Goal: Task Accomplishment & Management: Manage account settings

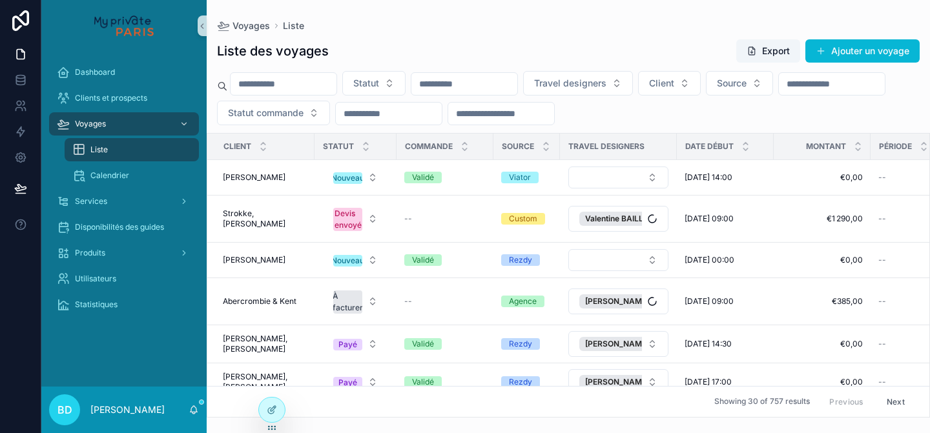
click at [307, 82] on input "scrollable content" at bounding box center [284, 84] width 106 height 18
type input "*****"
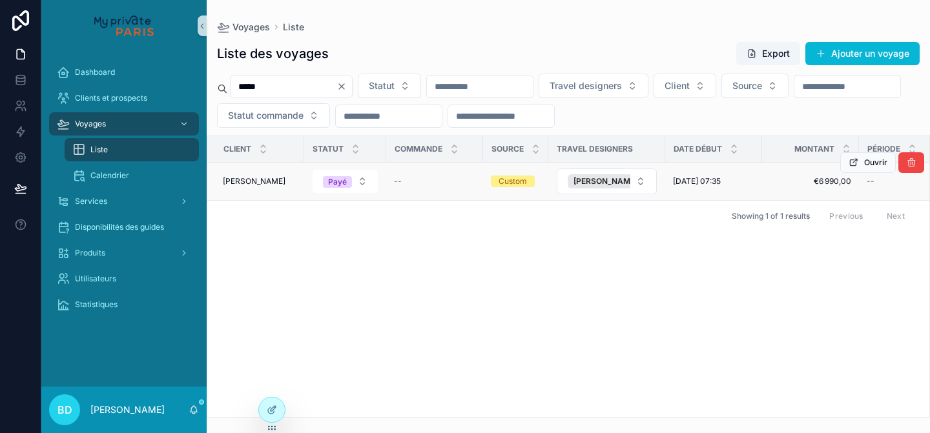
click at [266, 183] on div "[PERSON_NAME] [PERSON_NAME]" at bounding box center [260, 181] width 74 height 10
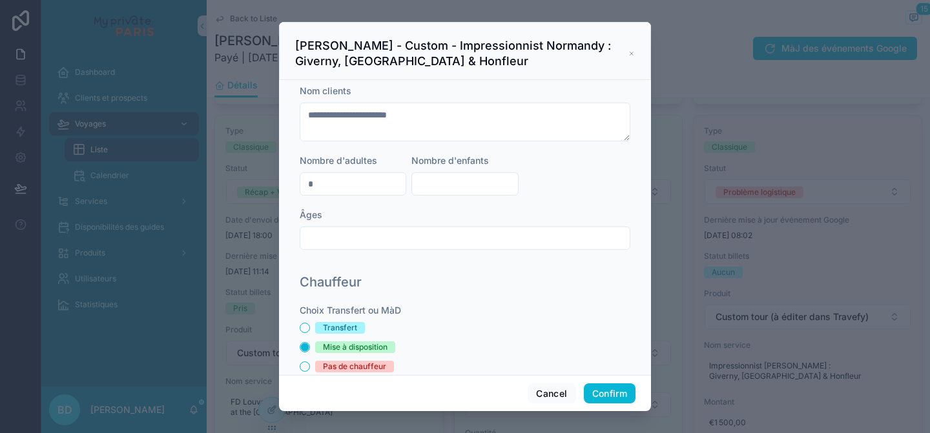
scroll to position [531, 0]
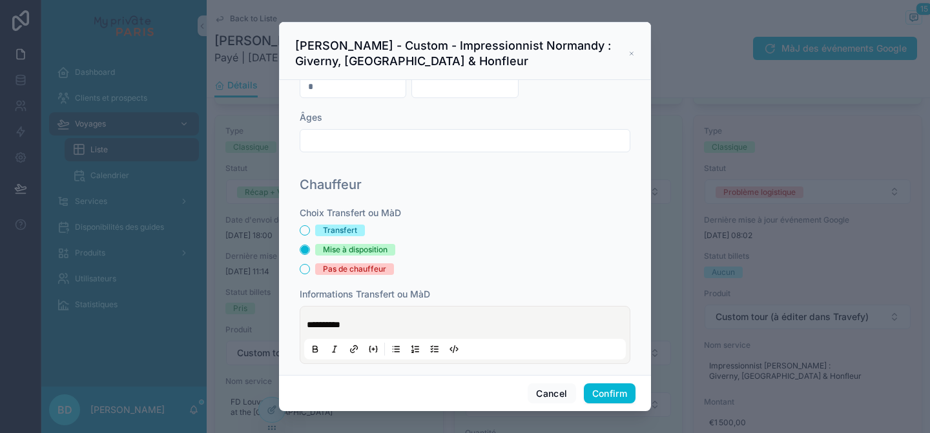
click at [631, 54] on icon at bounding box center [631, 53] width 6 height 10
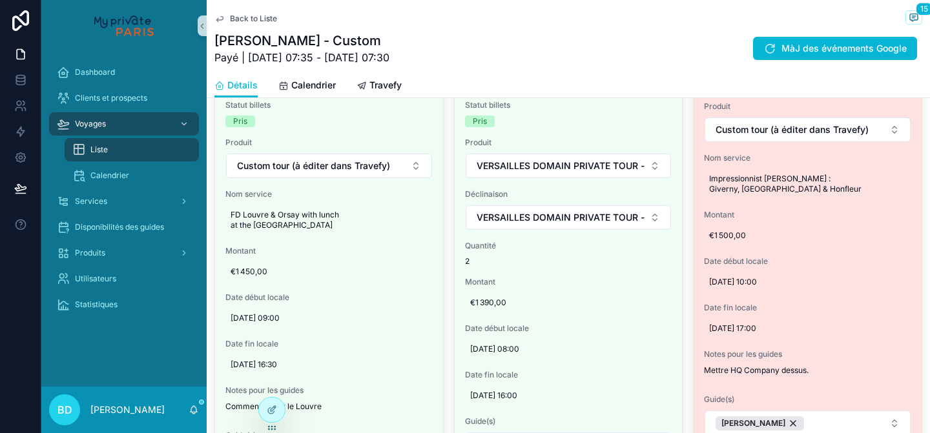
scroll to position [1735, 0]
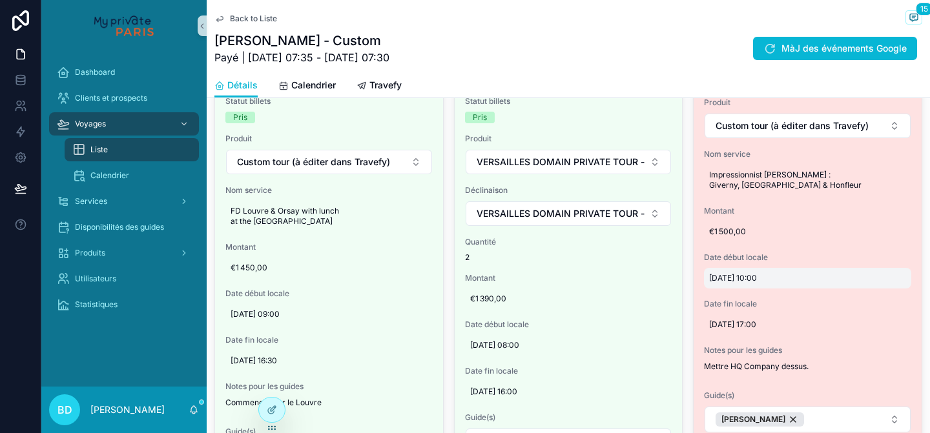
click at [772, 273] on span "[DATE] 10:00" at bounding box center [807, 278] width 197 height 10
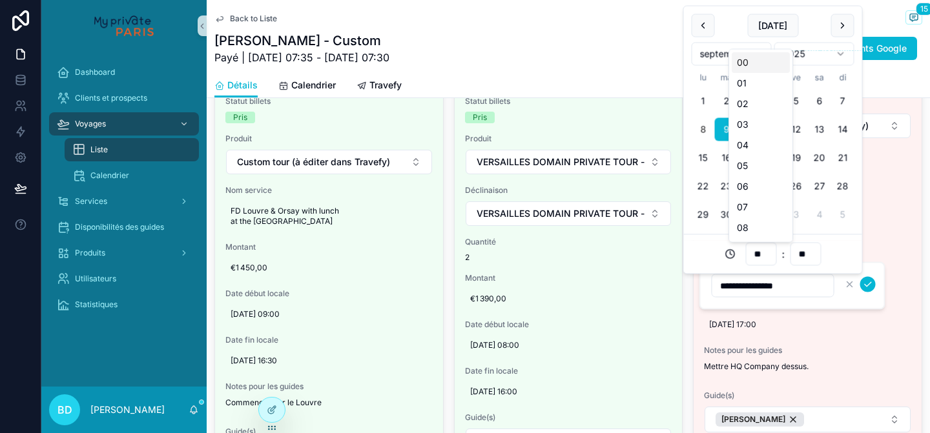
drag, startPoint x: 767, startPoint y: 256, endPoint x: 757, endPoint y: 256, distance: 10.3
click at [757, 256] on input "**" at bounding box center [761, 254] width 30 height 18
click at [746, 225] on div "08" at bounding box center [761, 228] width 58 height 21
type input "**********"
type input "**"
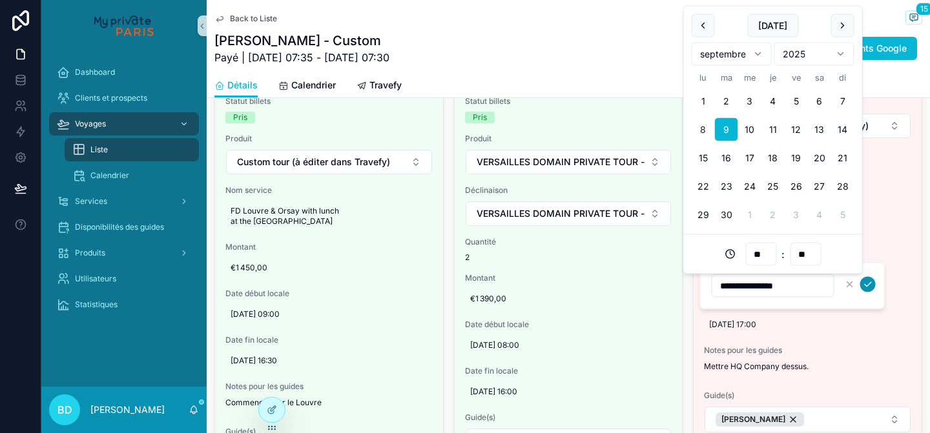
click at [869, 286] on icon "scrollable content" at bounding box center [868, 285] width 10 height 10
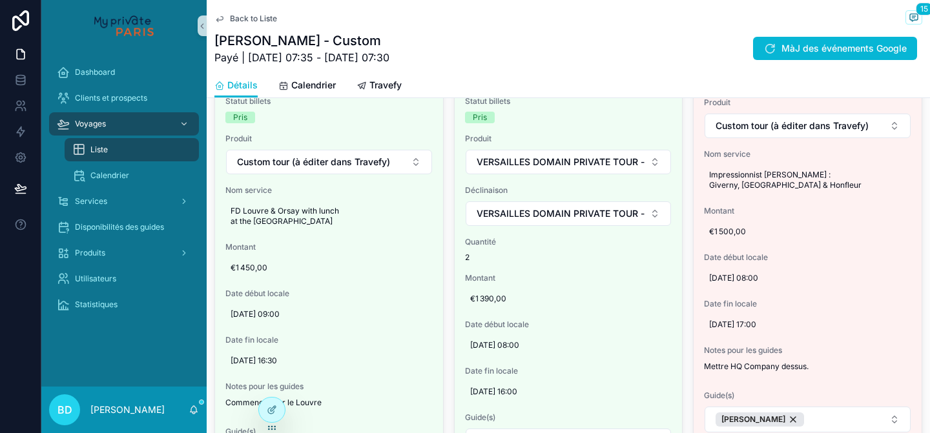
scroll to position [929, 0]
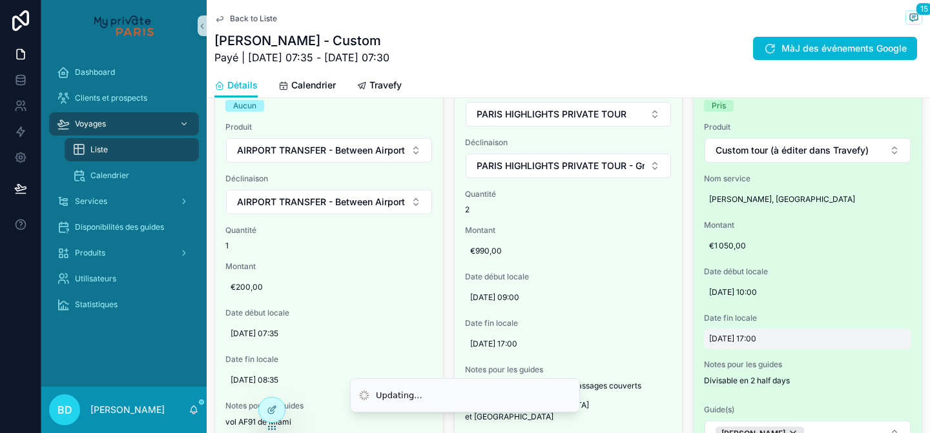
click at [776, 347] on div "[DATE] 17:00" at bounding box center [807, 339] width 207 height 21
click at [749, 327] on div "Date fin locale [DATE] 17:00" at bounding box center [807, 331] width 207 height 36
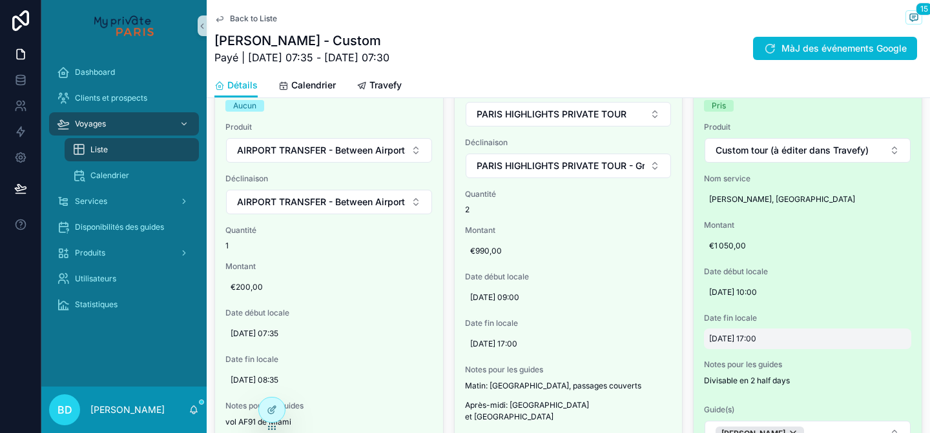
click at [772, 340] on span "[DATE] 17:00" at bounding box center [807, 339] width 197 height 10
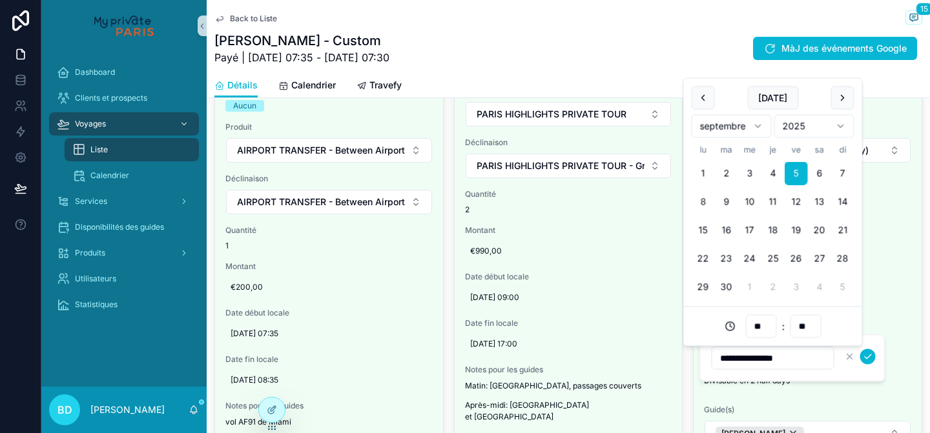
click at [765, 320] on input "**" at bounding box center [761, 327] width 30 height 18
click at [752, 298] on div "15" at bounding box center [761, 305] width 58 height 21
type input "**********"
type input "**"
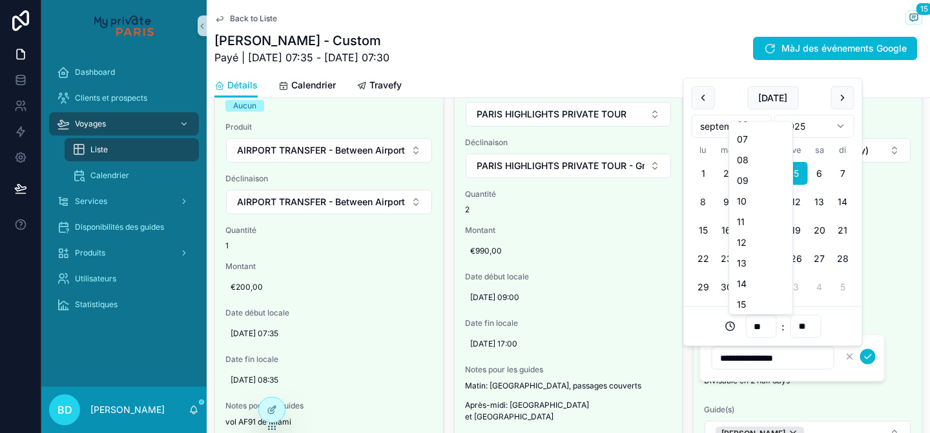
scroll to position [0, 0]
click at [866, 358] on icon "scrollable content" at bounding box center [868, 357] width 6 height 5
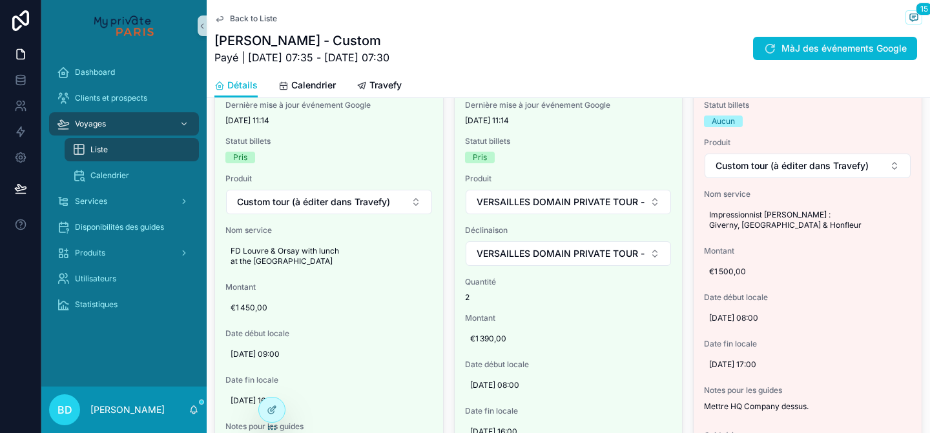
scroll to position [1714, 0]
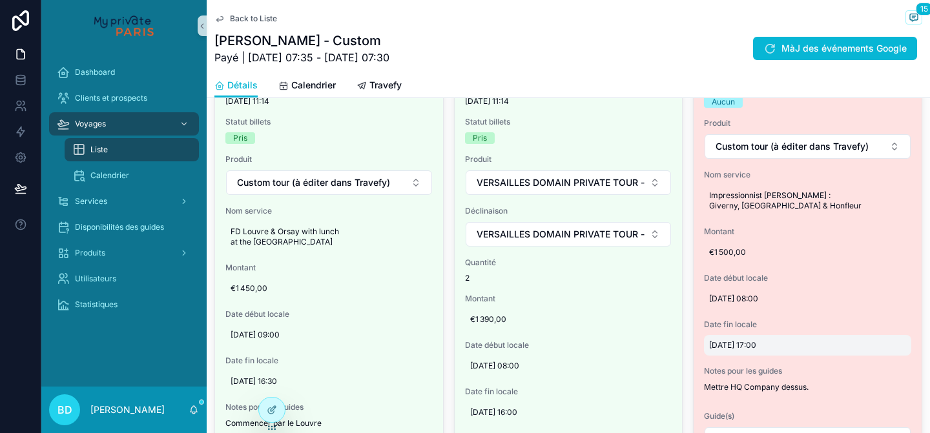
click at [784, 340] on span "[DATE] 17:00" at bounding box center [807, 345] width 197 height 10
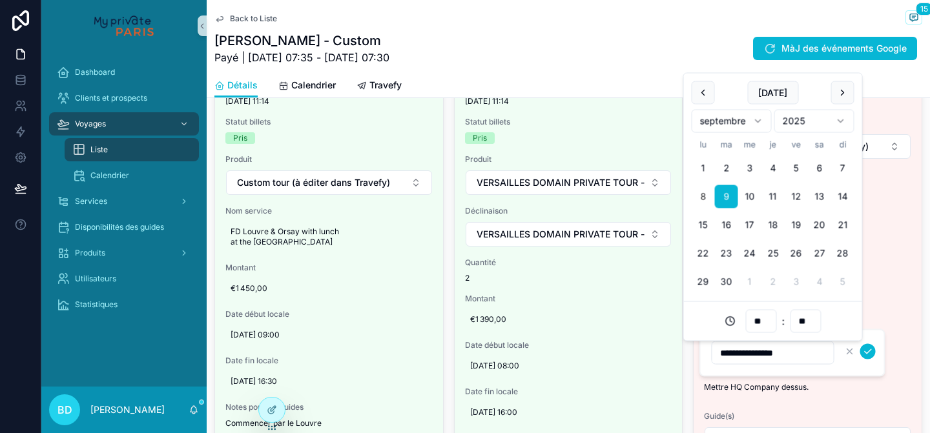
click at [767, 322] on input "**" at bounding box center [761, 322] width 30 height 18
click at [748, 287] on div "15" at bounding box center [761, 281] width 58 height 21
type input "**********"
type input "**"
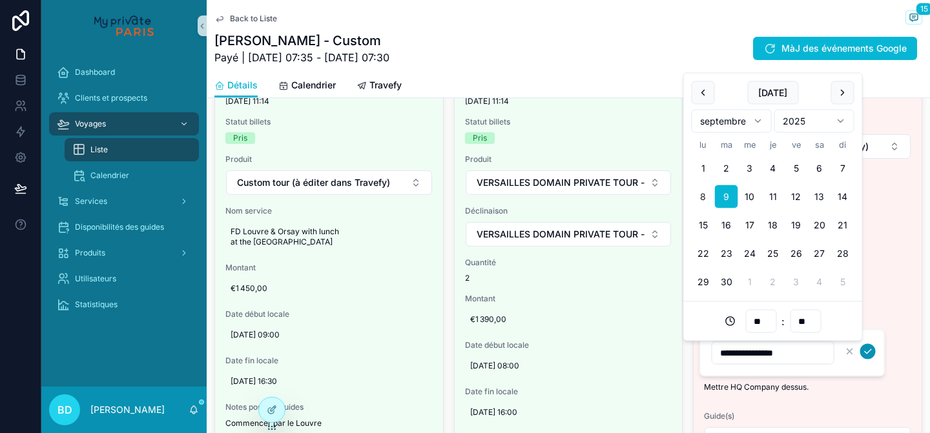
click at [865, 352] on icon "scrollable content" at bounding box center [868, 351] width 6 height 5
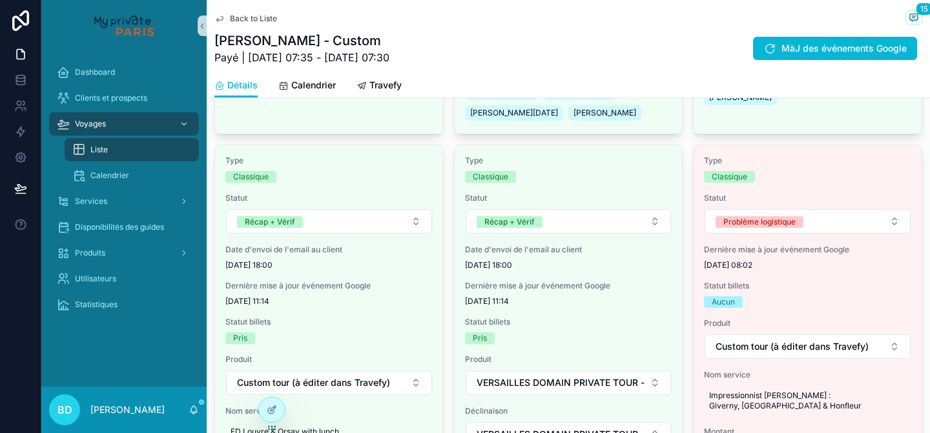
scroll to position [1514, 0]
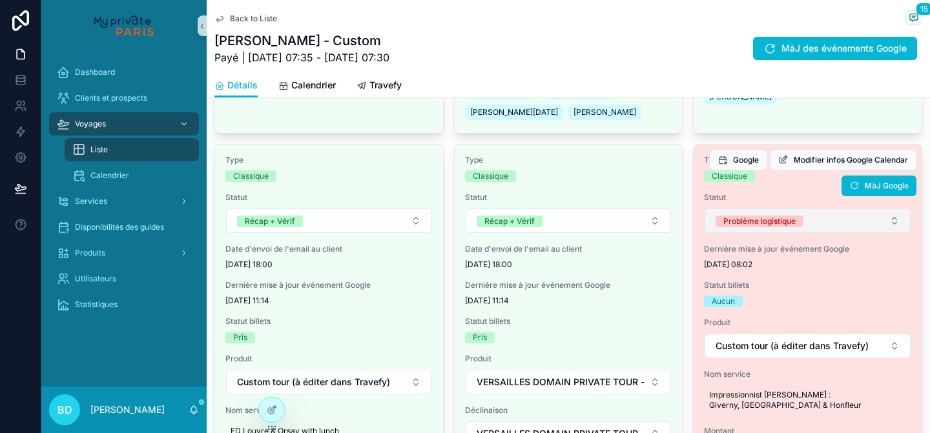
click at [845, 214] on button "Problème logistique" at bounding box center [808, 221] width 206 height 25
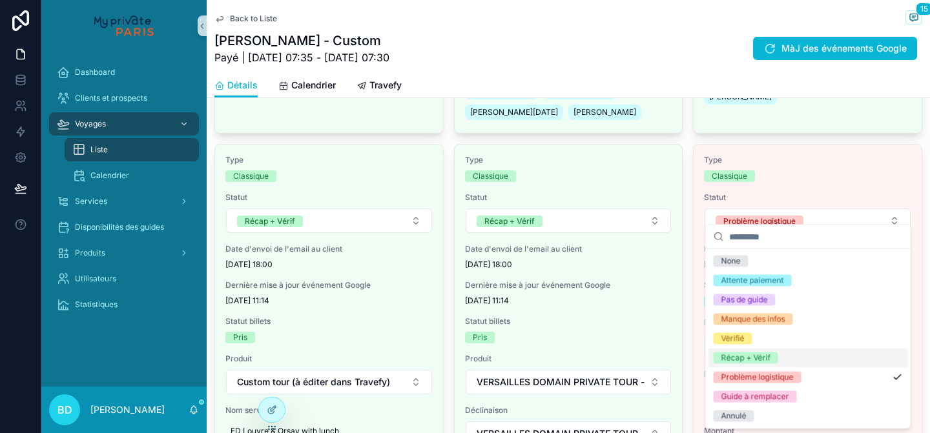
click at [815, 366] on div "Récap + Vérif" at bounding box center [808, 358] width 200 height 19
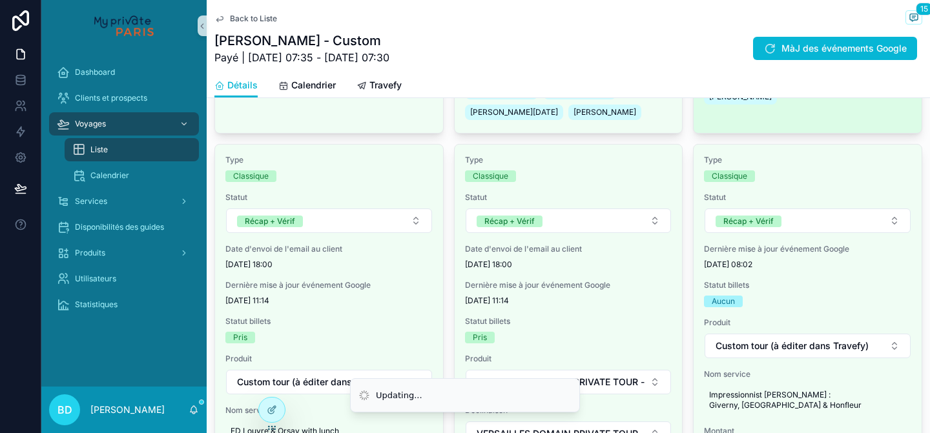
scroll to position [708, 0]
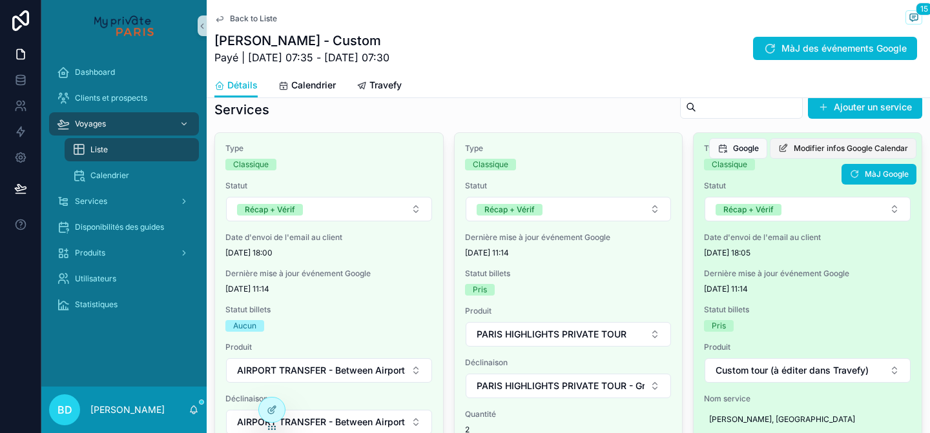
click at [820, 147] on span "Modifier infos Google Calendar" at bounding box center [851, 148] width 114 height 10
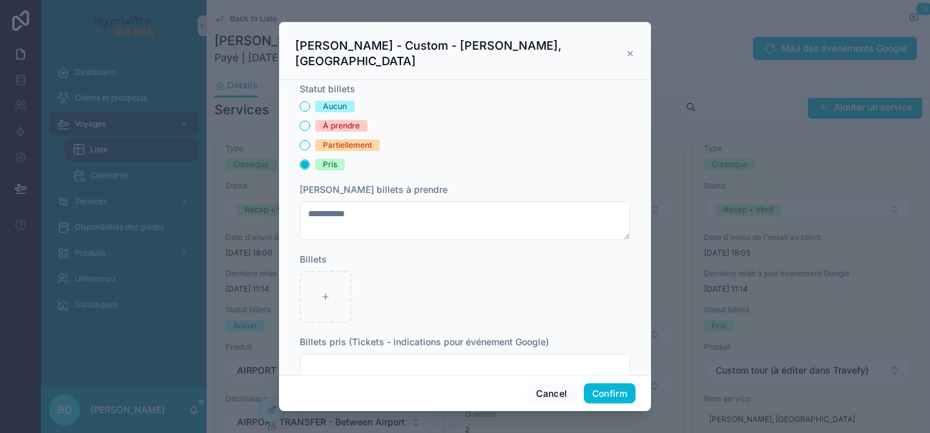
scroll to position [294, 0]
click at [631, 39] on div "[PERSON_NAME] - Custom - [PERSON_NAME], [GEOGRAPHIC_DATA]" at bounding box center [465, 53] width 340 height 31
click at [628, 49] on icon at bounding box center [630, 53] width 9 height 10
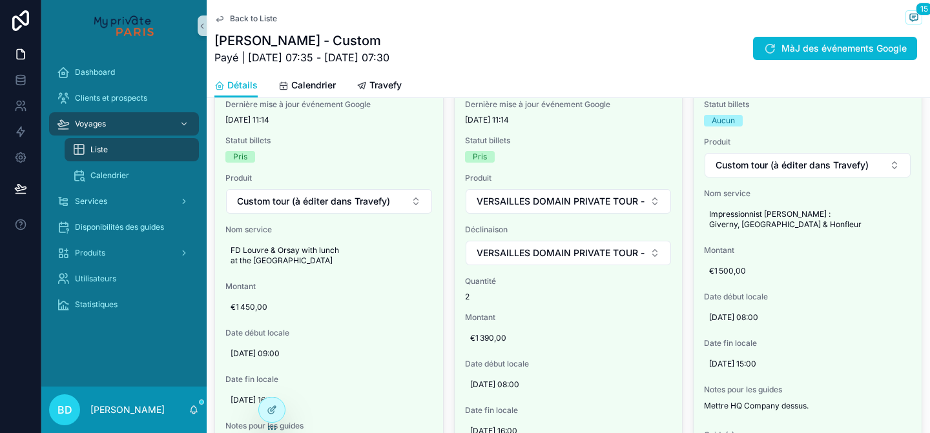
scroll to position [1650, 0]
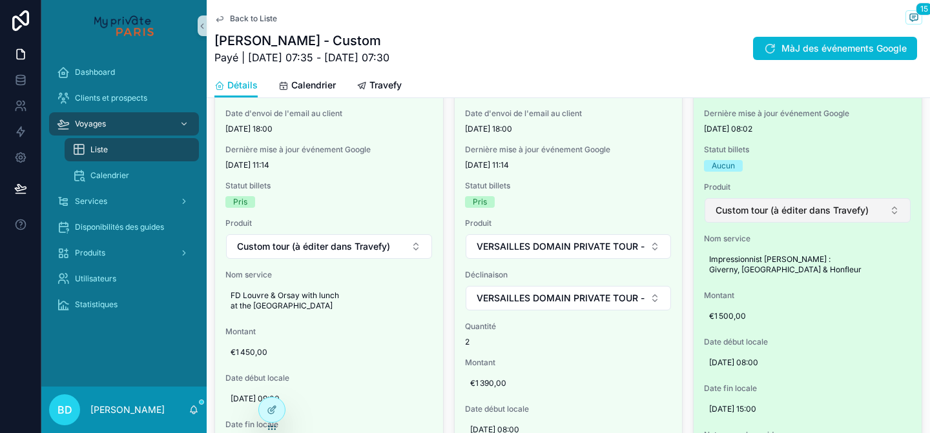
click at [780, 211] on button "Custom tour (à éditer dans Travefy)" at bounding box center [808, 210] width 206 height 25
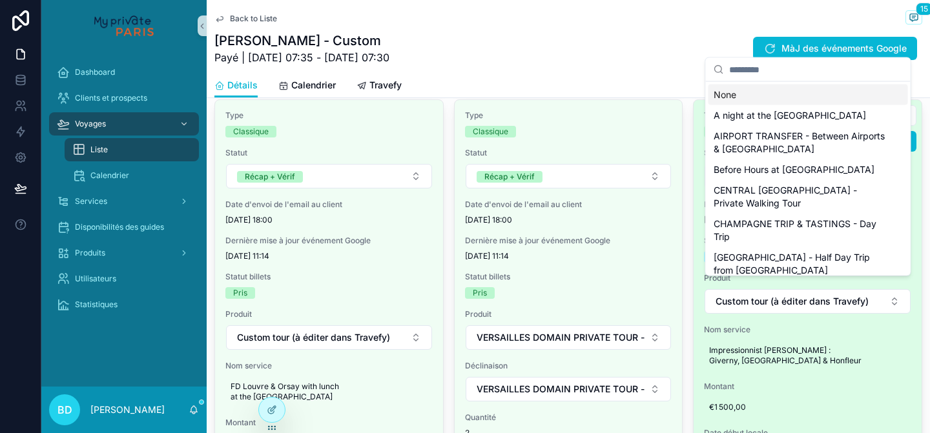
scroll to position [1559, 0]
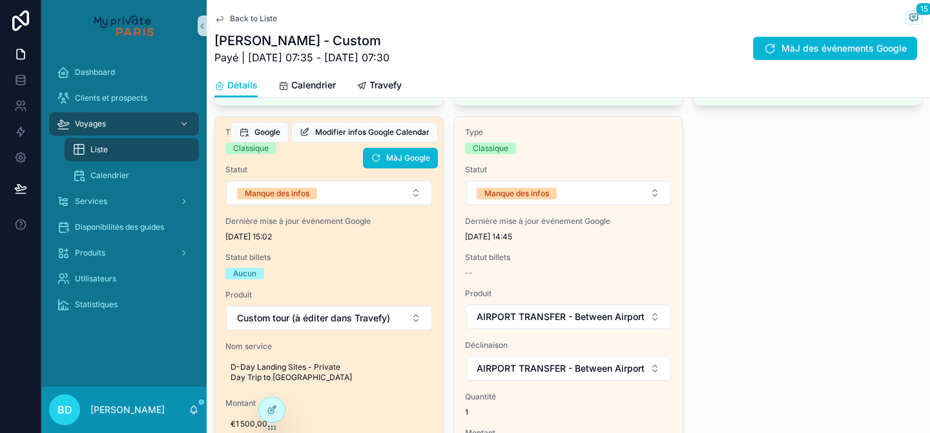
scroll to position [2289, 0]
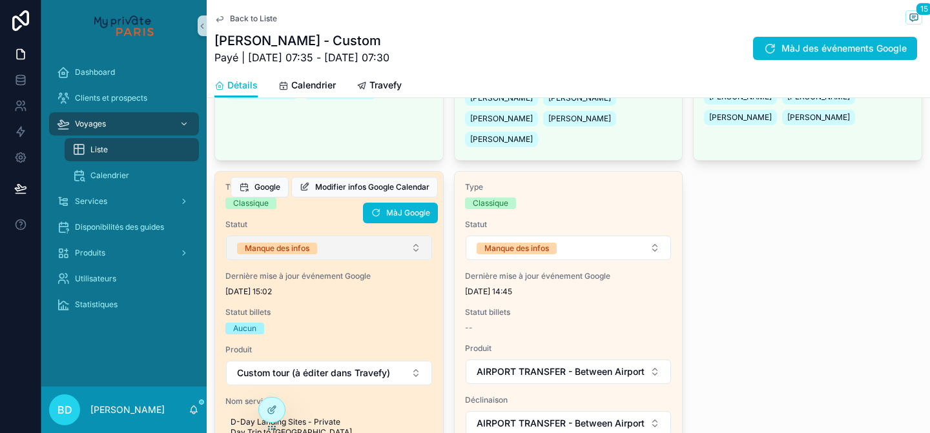
click at [382, 236] on button "Manque des infos" at bounding box center [329, 248] width 206 height 25
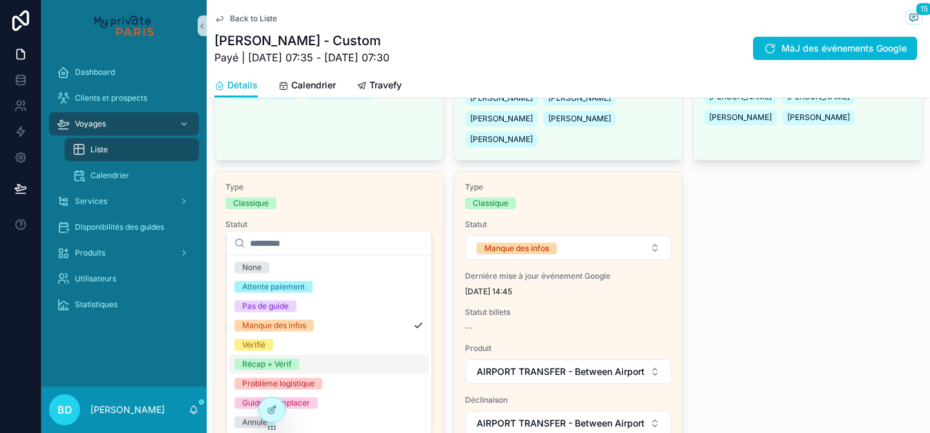
click at [361, 367] on div "Récap + Vérif" at bounding box center [329, 364] width 200 height 19
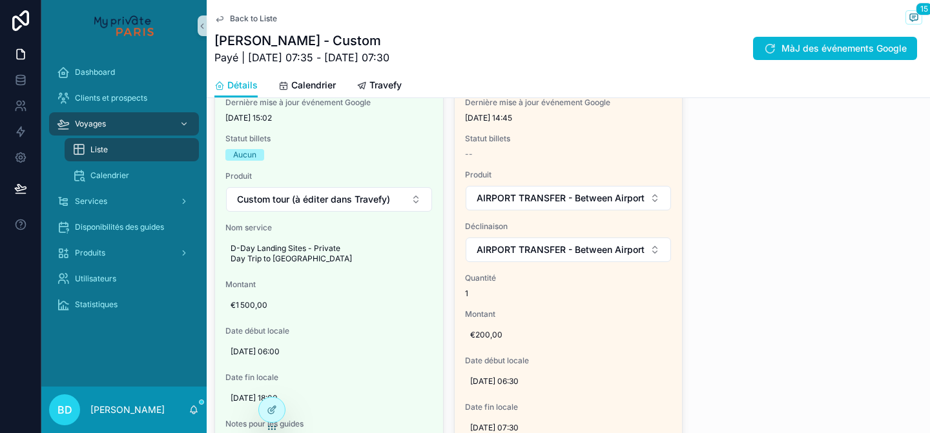
scroll to position [2272, 0]
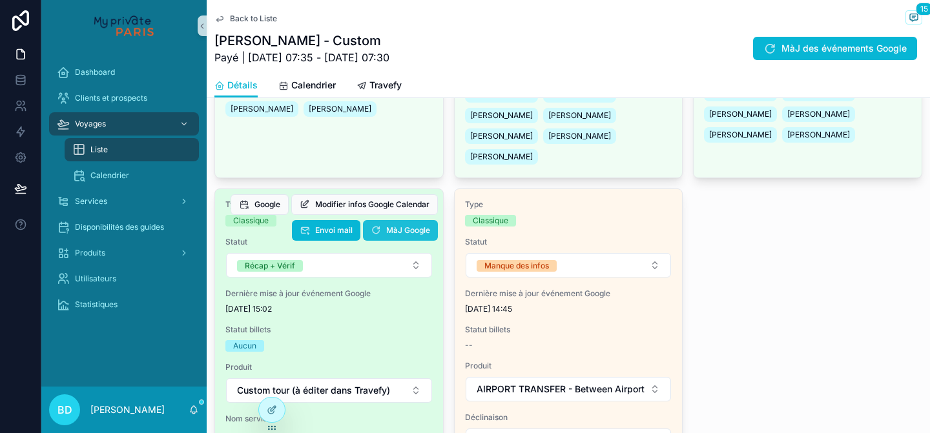
click at [409, 220] on button "MàJ Google" at bounding box center [400, 230] width 75 height 21
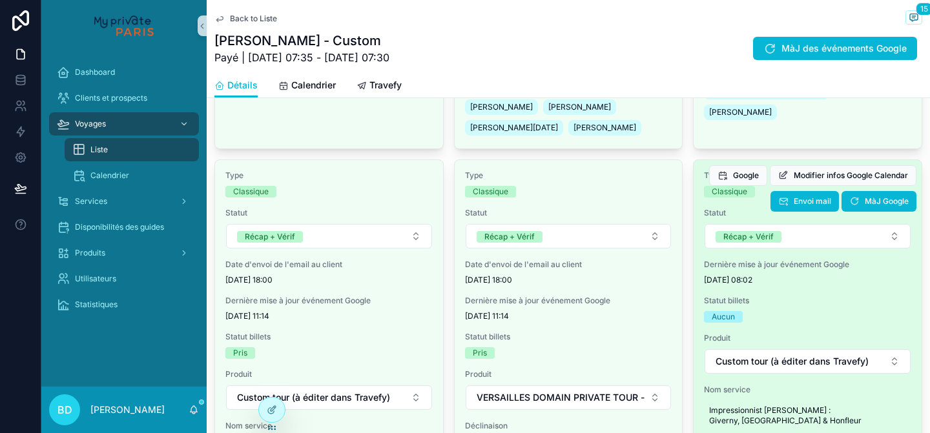
scroll to position [1501, 0]
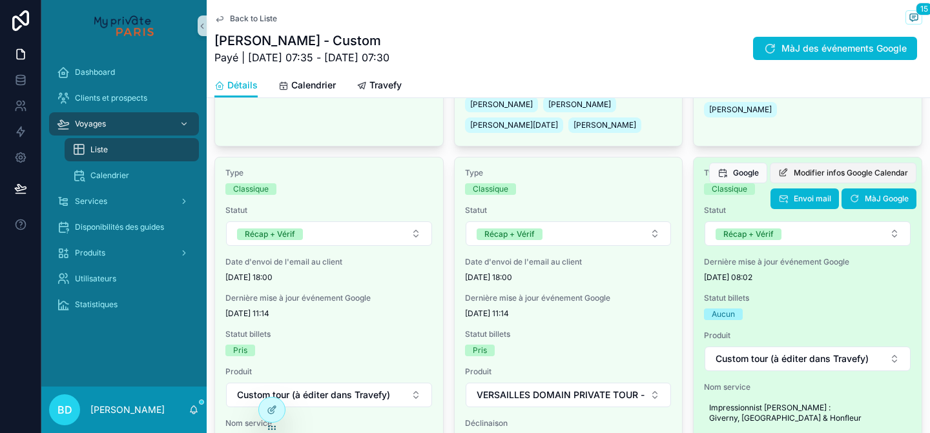
click at [805, 168] on button "Modifier infos Google Calendar" at bounding box center [843, 173] width 147 height 21
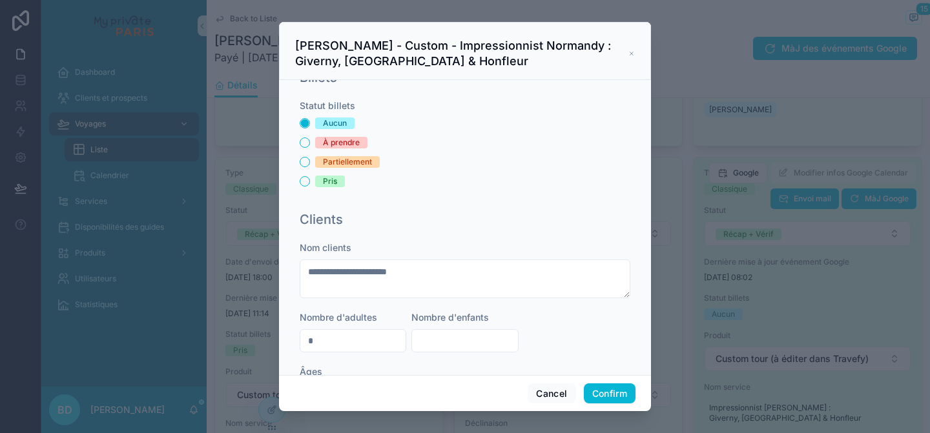
scroll to position [247, 0]
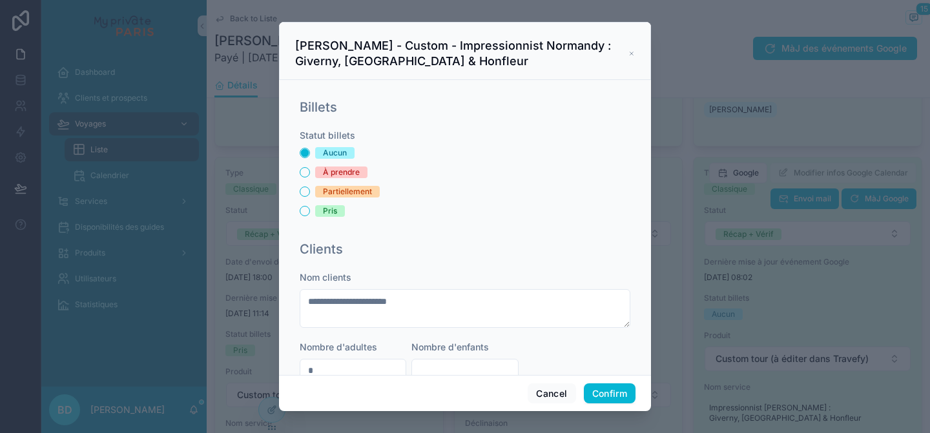
click at [632, 53] on icon at bounding box center [631, 53] width 6 height 10
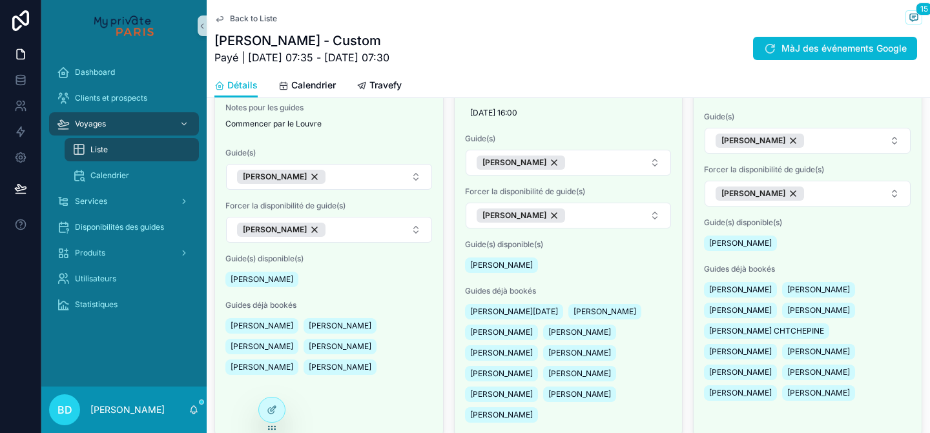
scroll to position [2340, 0]
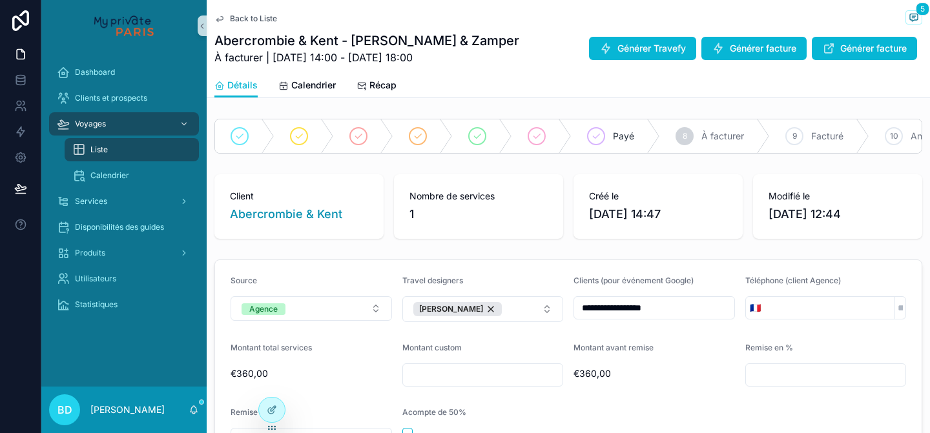
scroll to position [353, 0]
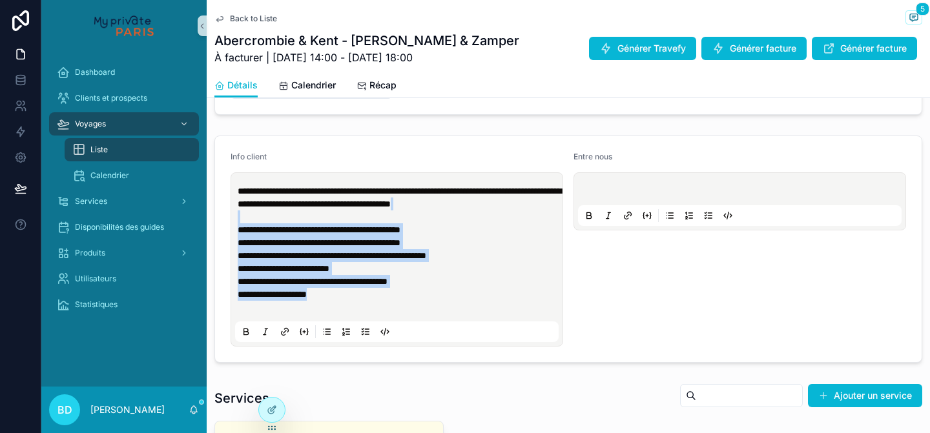
drag, startPoint x: 346, startPoint y: 308, endPoint x: 229, endPoint y: 234, distance: 138.5
click at [229, 234] on form "**********" at bounding box center [568, 249] width 707 height 226
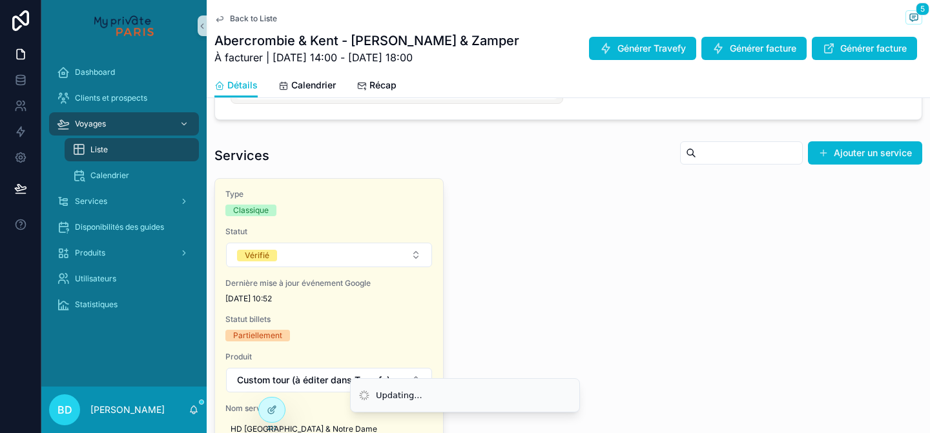
scroll to position [506, 0]
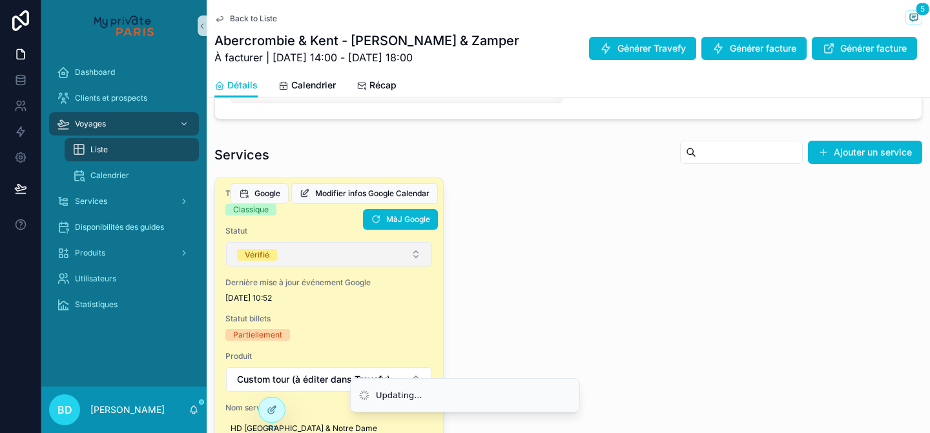
click at [362, 266] on button "Vérifié" at bounding box center [329, 254] width 206 height 25
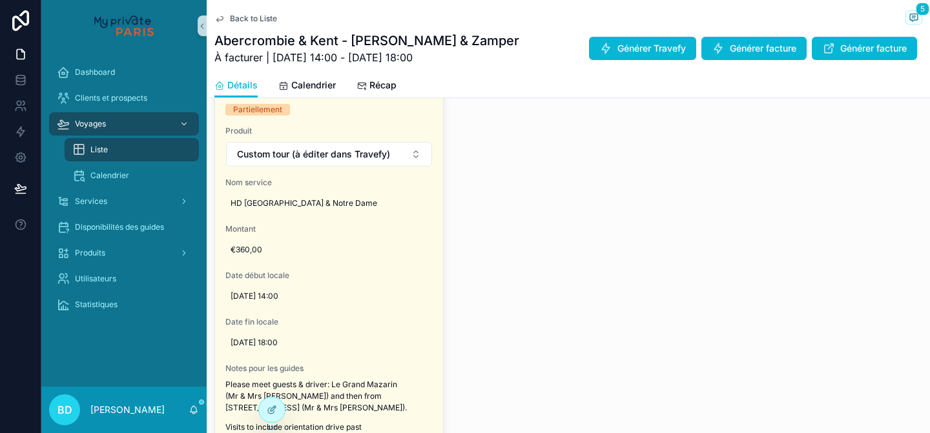
scroll to position [730, 0]
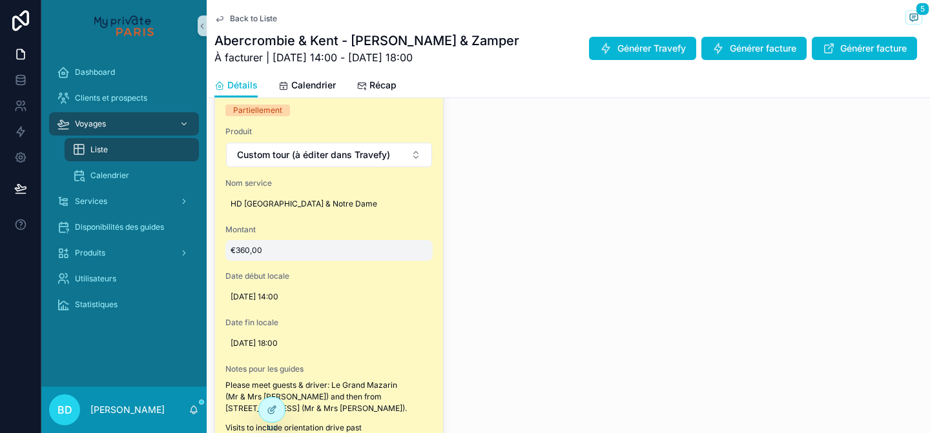
click at [272, 256] on span "€360,00" at bounding box center [329, 250] width 197 height 10
click at [248, 256] on span "€360,00" at bounding box center [329, 250] width 197 height 10
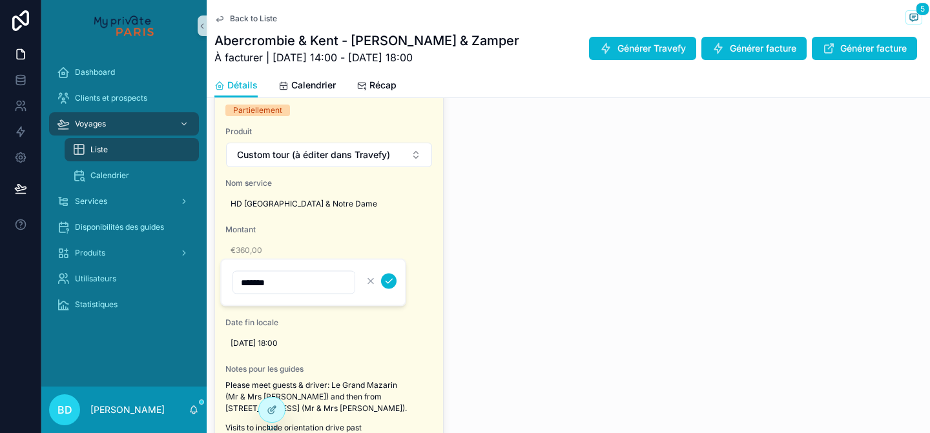
click at [262, 283] on input "*******" at bounding box center [293, 283] width 121 height 18
type input "*******"
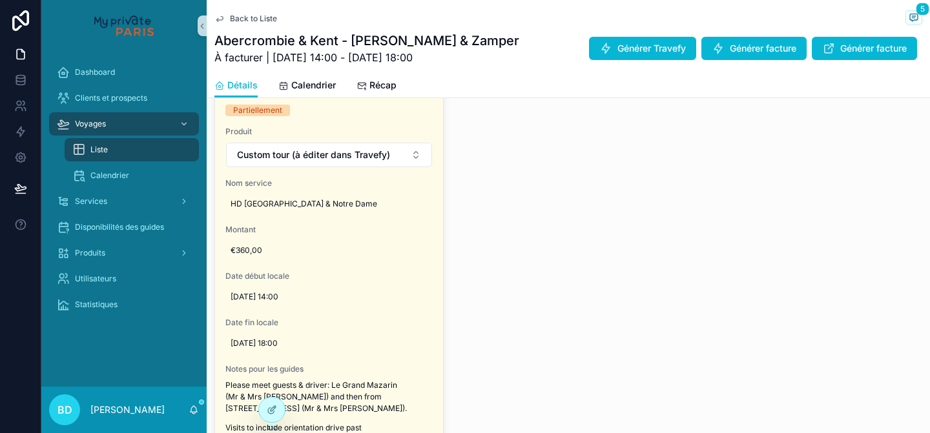
click at [388, 282] on span "Date début locale" at bounding box center [328, 276] width 207 height 10
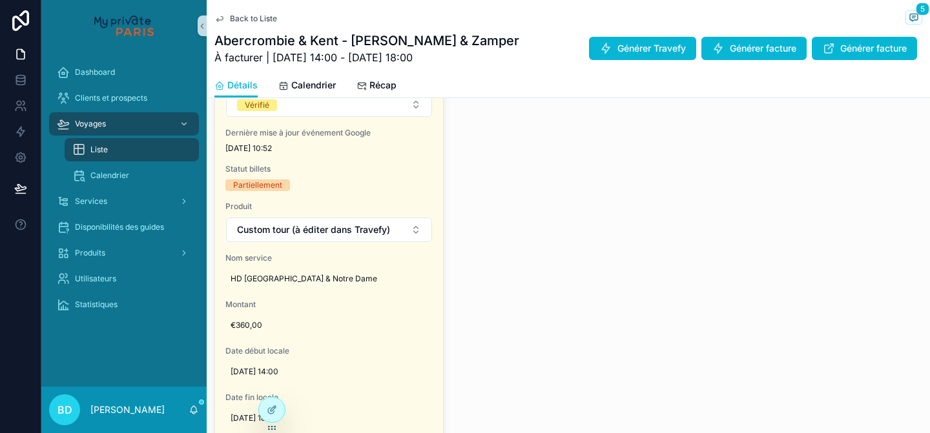
scroll to position [654, 0]
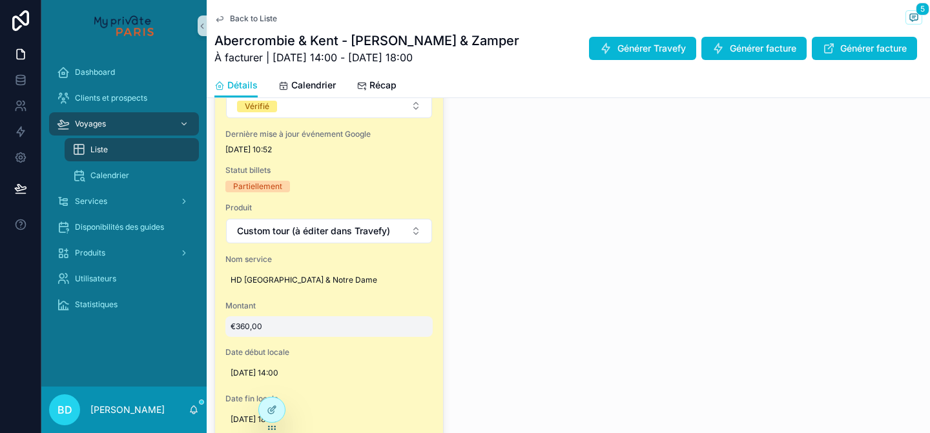
click at [251, 332] on span "€360,00" at bounding box center [329, 327] width 197 height 10
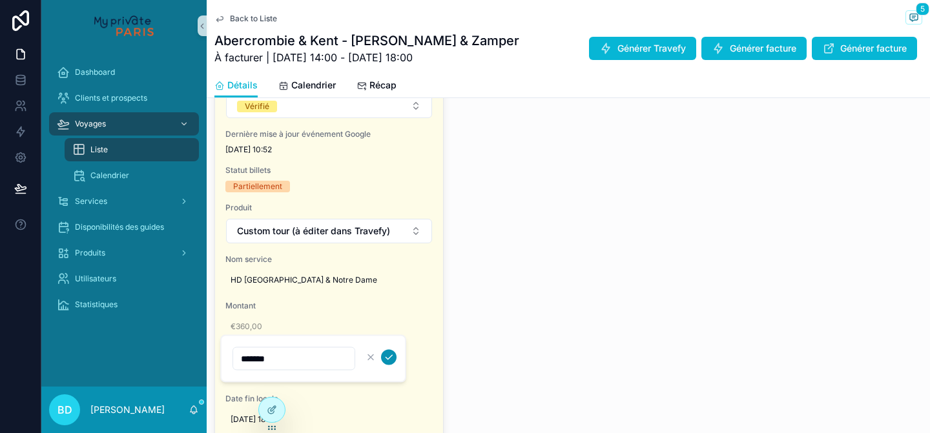
click at [391, 354] on icon "scrollable content" at bounding box center [389, 358] width 10 height 10
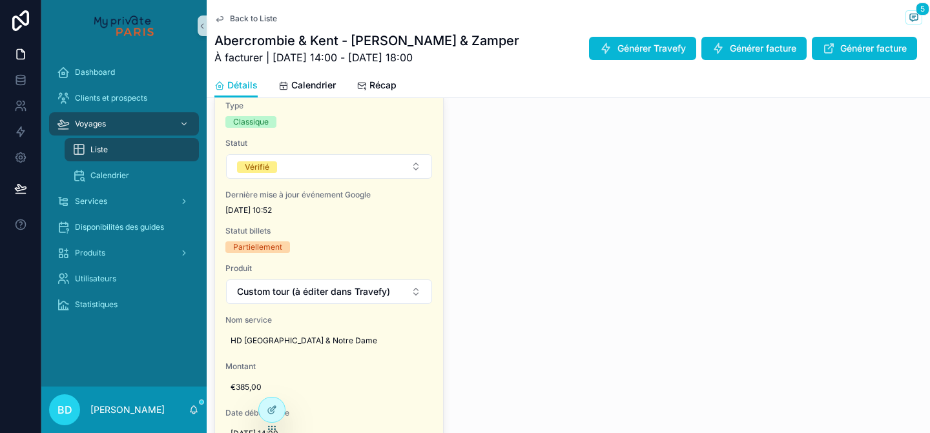
scroll to position [593, 0]
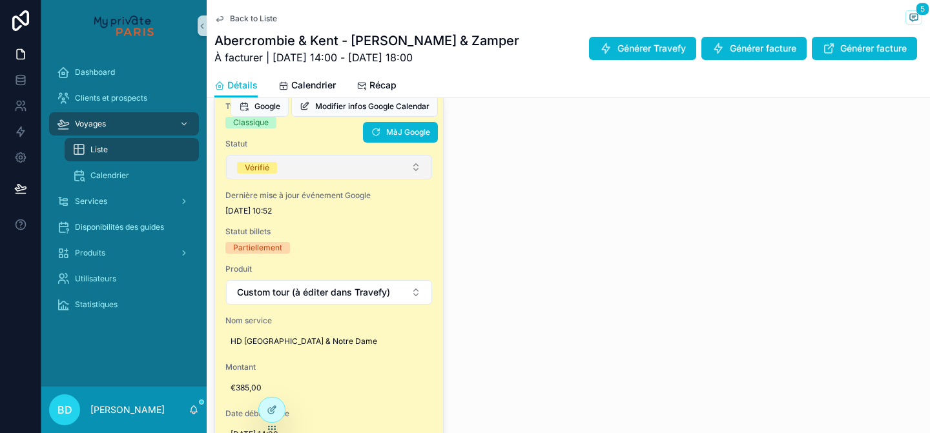
click at [358, 180] on button "Vérifié" at bounding box center [329, 167] width 206 height 25
click at [339, 178] on button "Vérifié" at bounding box center [329, 167] width 206 height 25
click at [354, 180] on button "Vérifié" at bounding box center [329, 167] width 206 height 25
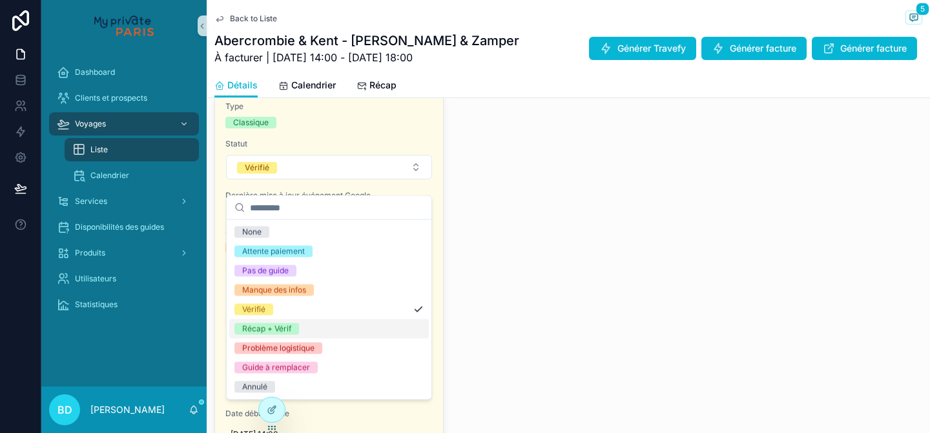
click at [333, 327] on div "Récap + Vérif" at bounding box center [329, 329] width 200 height 19
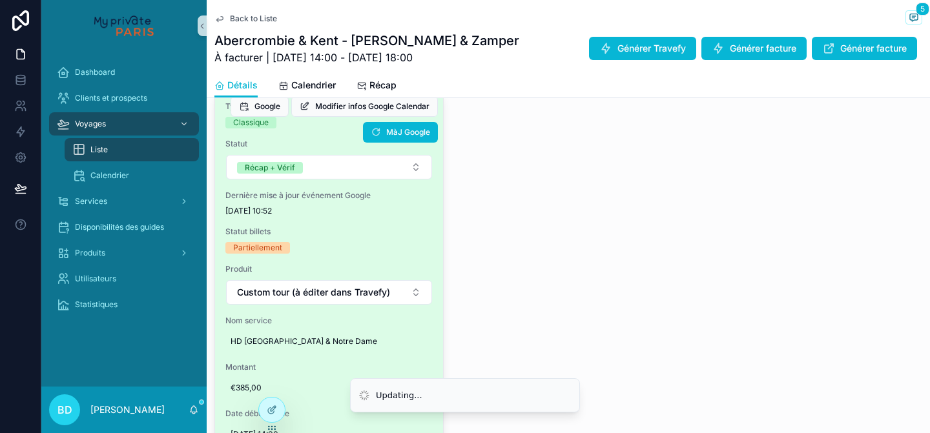
click at [393, 149] on span "Statut" at bounding box center [328, 144] width 207 height 10
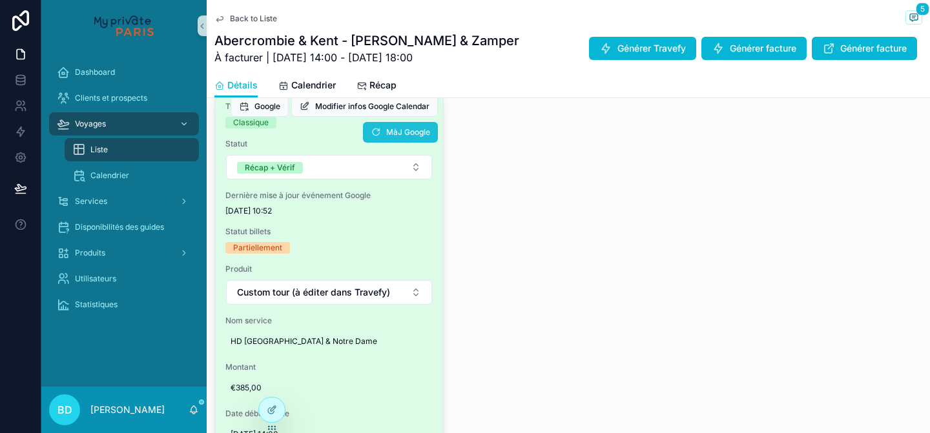
click at [393, 138] on span "MàJ Google" at bounding box center [408, 132] width 44 height 10
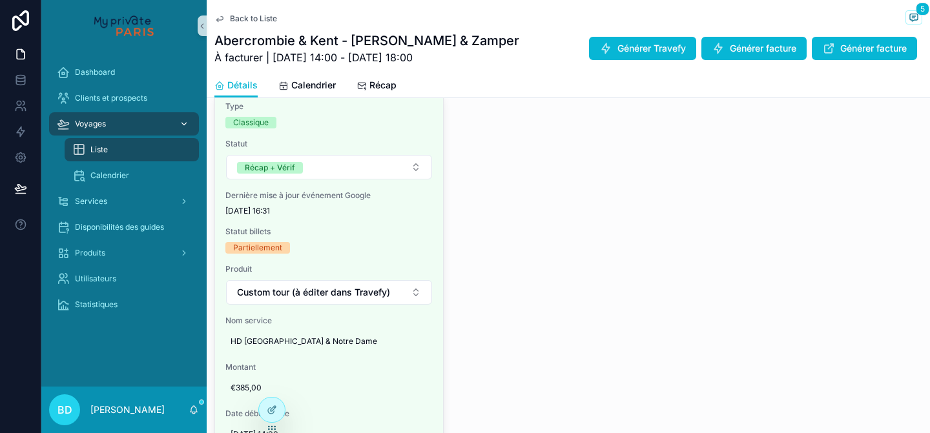
click at [127, 128] on div "Voyages" at bounding box center [124, 124] width 134 height 21
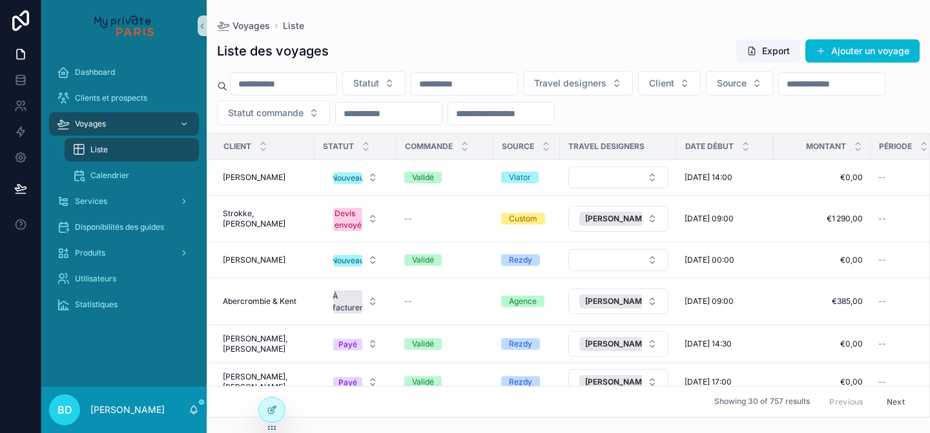
click at [554, 113] on input "scrollable content" at bounding box center [501, 114] width 106 height 18
paste input "*******"
type input "*******"
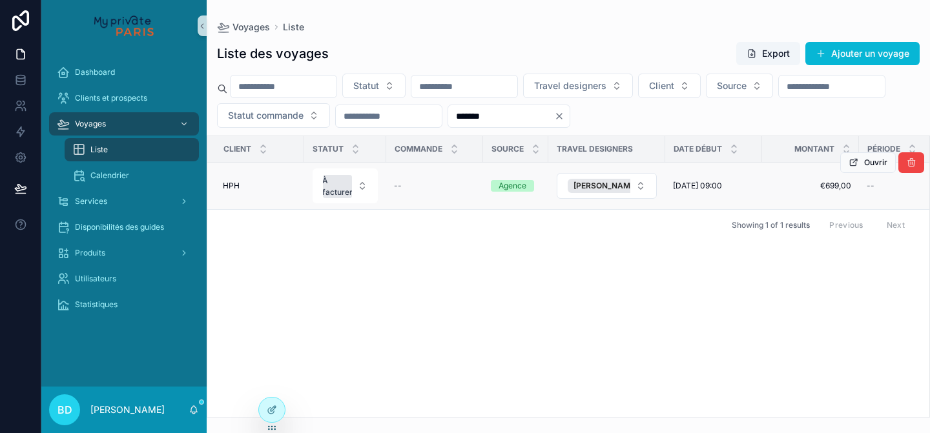
click at [254, 185] on div "HPH HPH" at bounding box center [260, 186] width 74 height 10
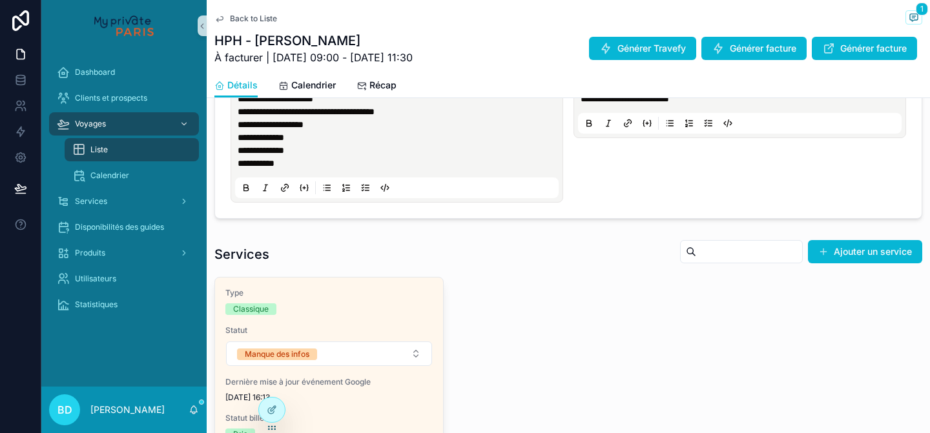
scroll to position [449, 0]
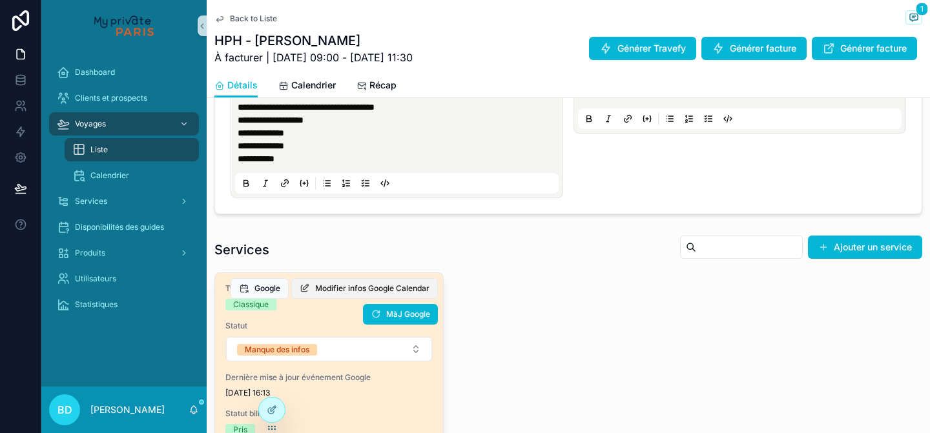
click at [347, 291] on span "Modifier infos Google Calendar" at bounding box center [372, 289] width 114 height 10
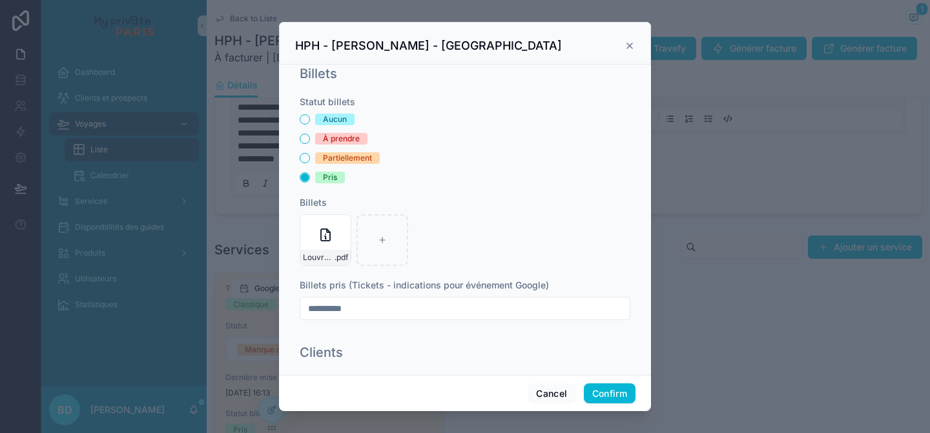
scroll to position [281, 0]
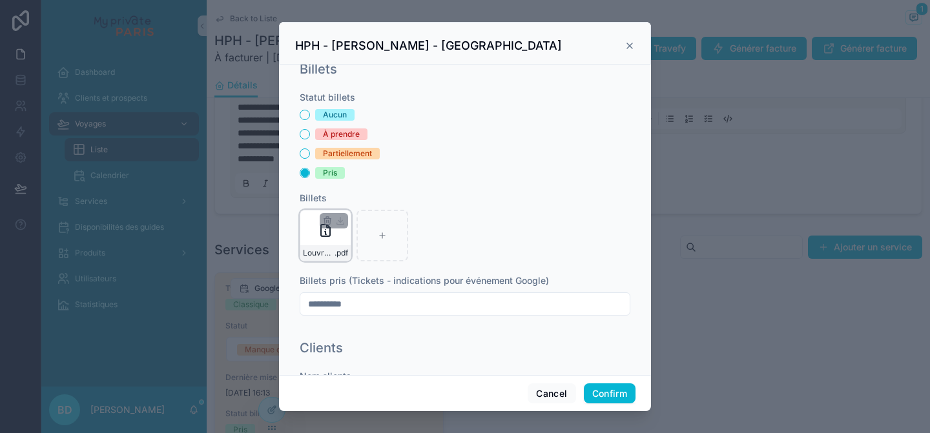
click at [318, 224] on icon at bounding box center [325, 230] width 15 height 15
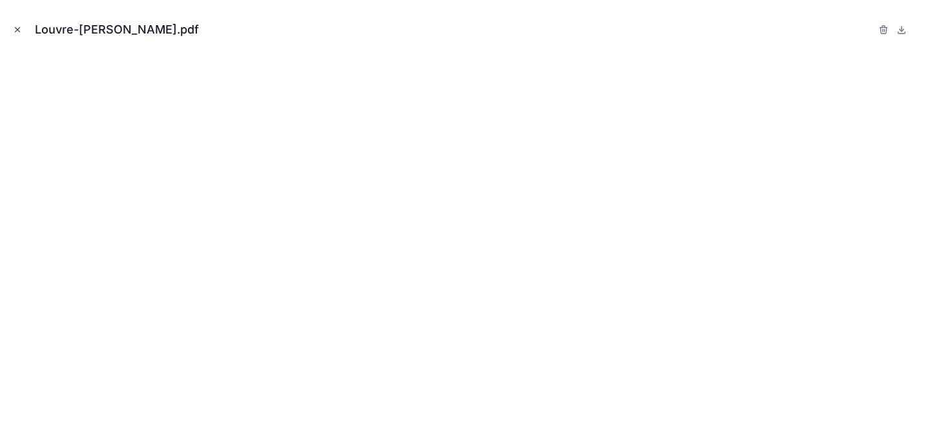
click at [13, 28] on icon "Close modal" at bounding box center [17, 29] width 9 height 9
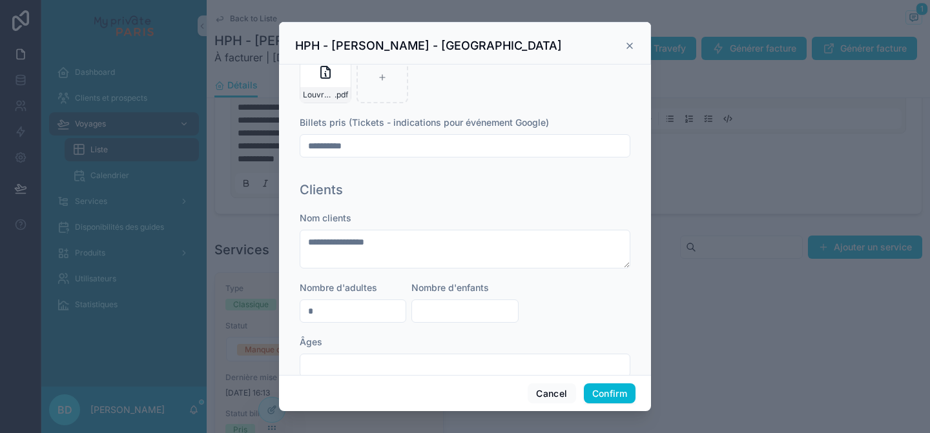
scroll to position [592, 0]
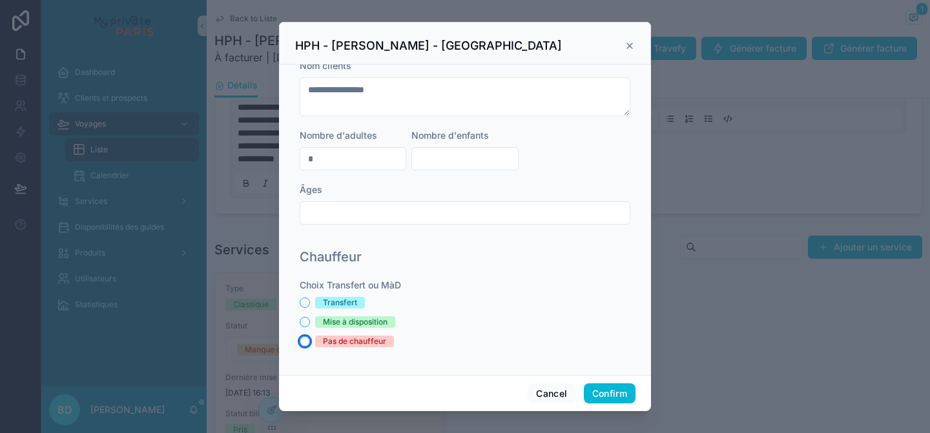
click at [304, 344] on button "Pas de chauffeur" at bounding box center [305, 341] width 10 height 10
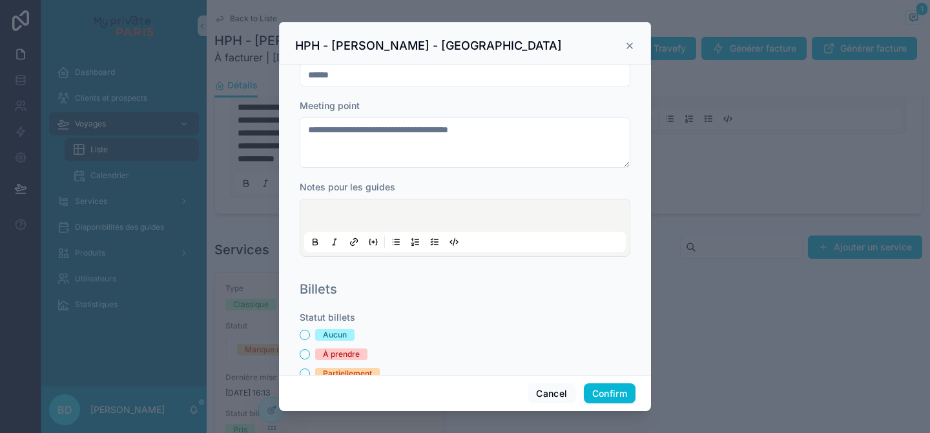
scroll to position [0, 0]
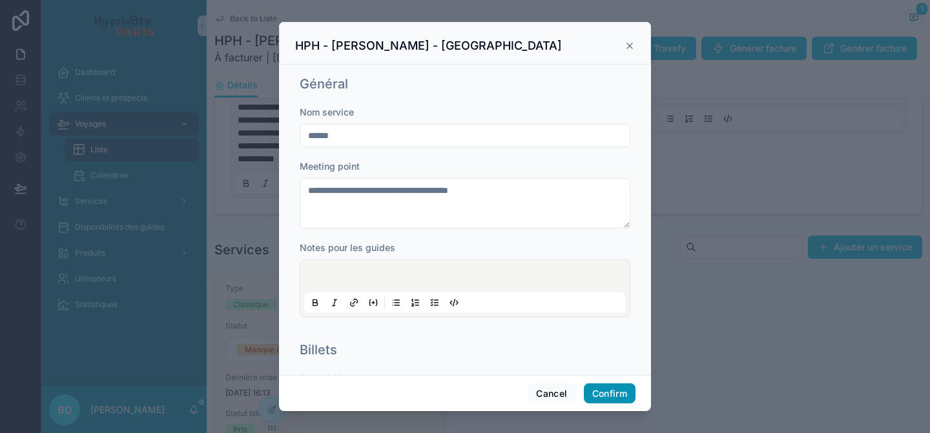
click at [601, 393] on button "Confirm" at bounding box center [610, 394] width 52 height 21
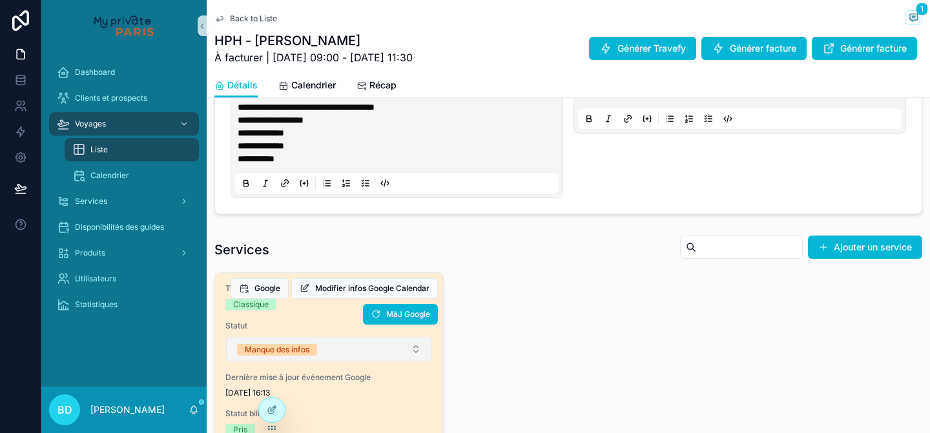
click at [334, 347] on button "Manque des infos" at bounding box center [329, 349] width 206 height 25
click at [340, 355] on button "Manque des infos" at bounding box center [329, 349] width 206 height 25
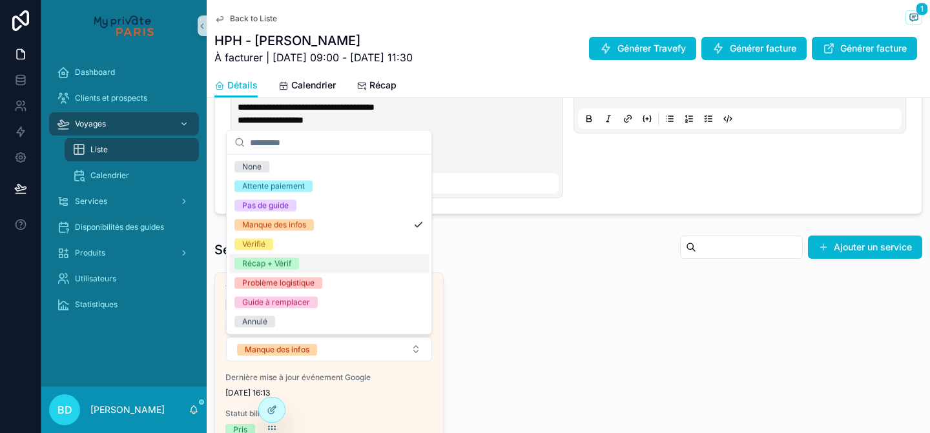
click at [324, 265] on div "Récap + Vérif" at bounding box center [329, 263] width 200 height 19
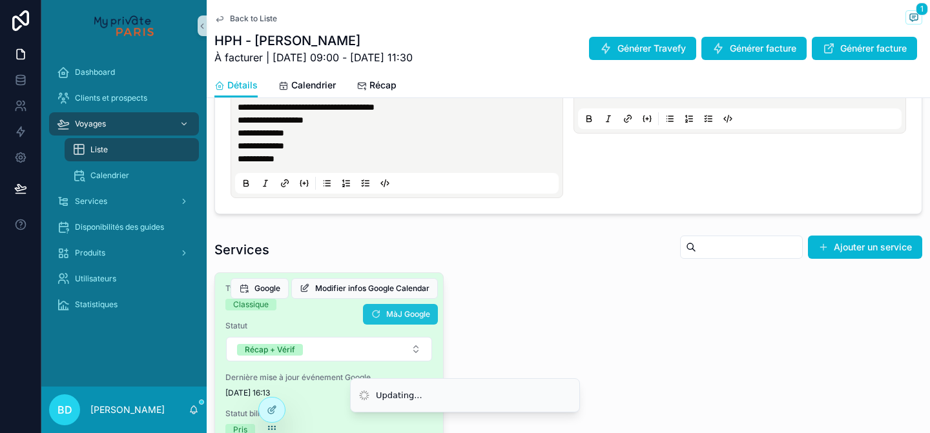
click at [386, 316] on span "MàJ Google" at bounding box center [408, 314] width 44 height 10
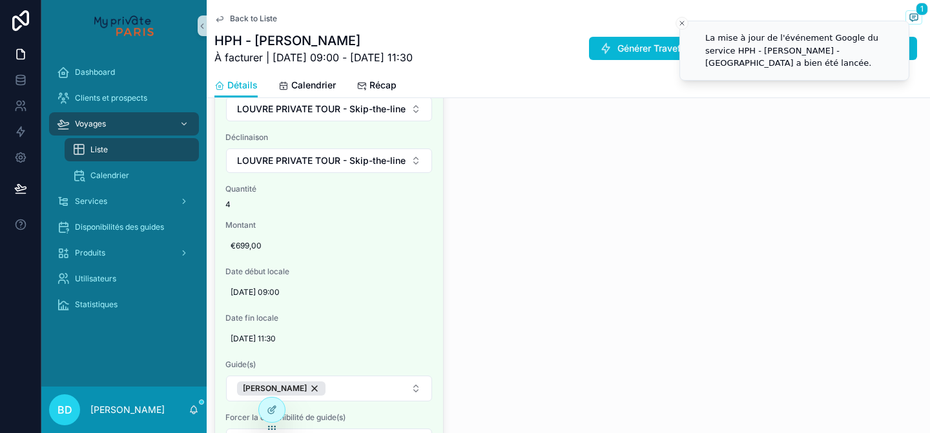
scroll to position [812, 0]
